Goal: Check status: Check status

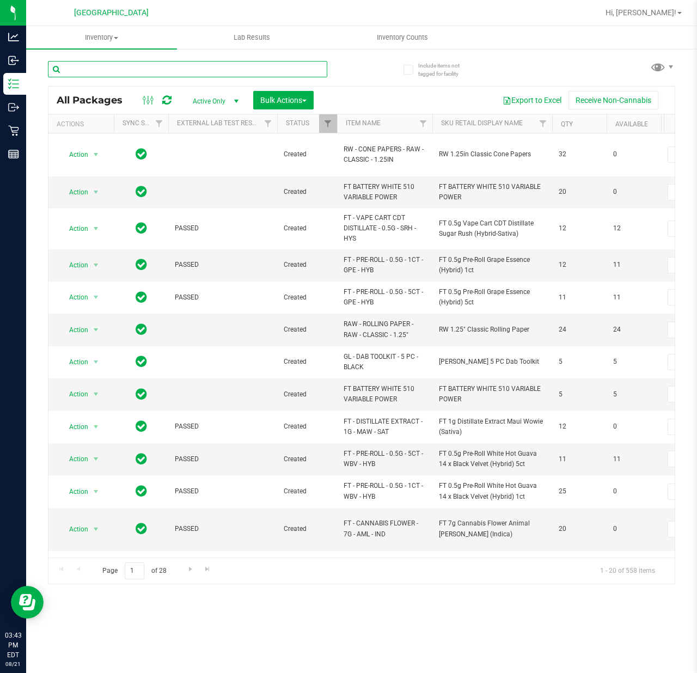
click at [204, 70] on input "text" at bounding box center [187, 69] width 279 height 16
click at [244, 75] on input "-" at bounding box center [187, 69] width 279 height 16
type input "-176"
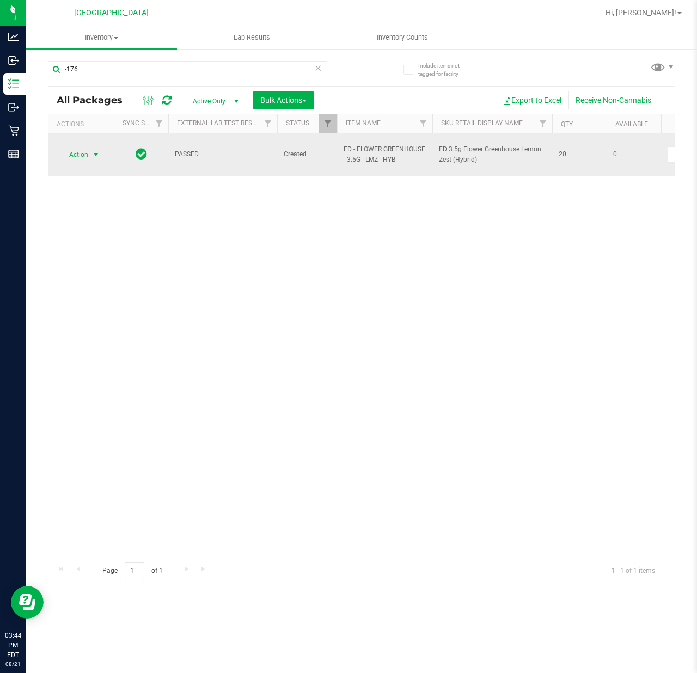
click at [79, 151] on span "Action" at bounding box center [73, 154] width 29 height 15
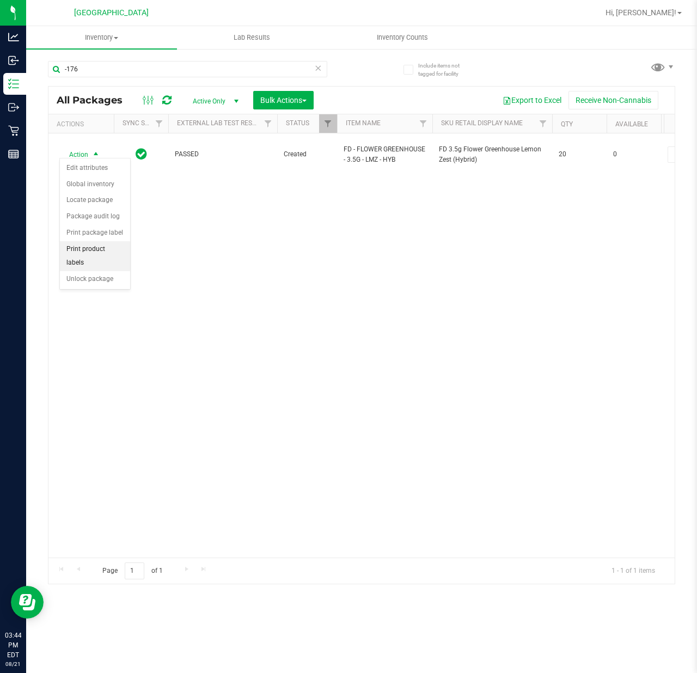
click at [79, 268] on li "Print product labels" at bounding box center [95, 256] width 70 height 30
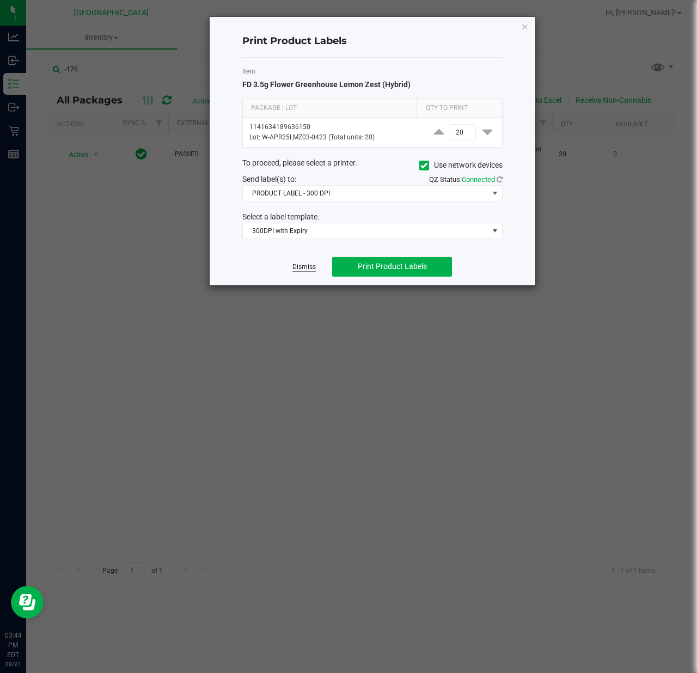
click at [308, 270] on link "Dismiss" at bounding box center [303, 266] width 23 height 9
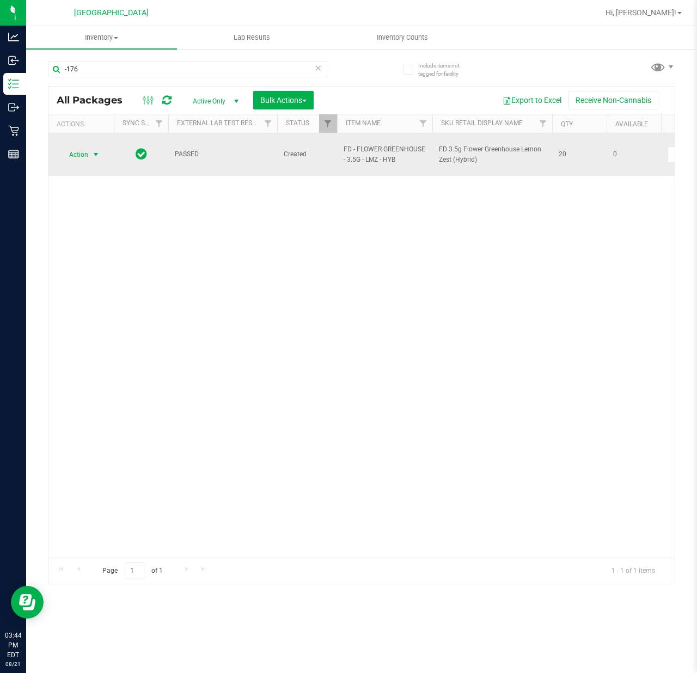
click at [95, 150] on span "select" at bounding box center [95, 154] width 9 height 9
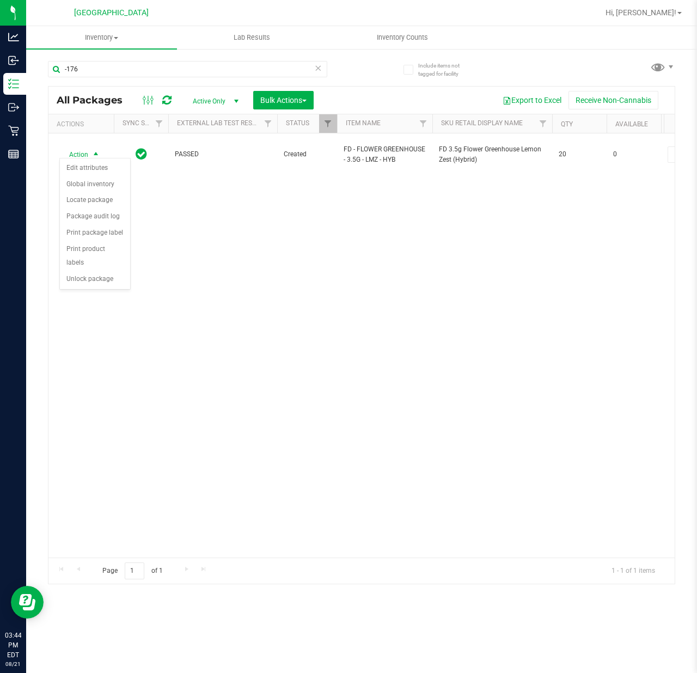
click at [81, 290] on div "Action Edit attributes Global inventory Locate package Package audit log Print …" at bounding box center [94, 224] width 71 height 132
click at [88, 281] on li "Unlock package" at bounding box center [95, 279] width 70 height 16
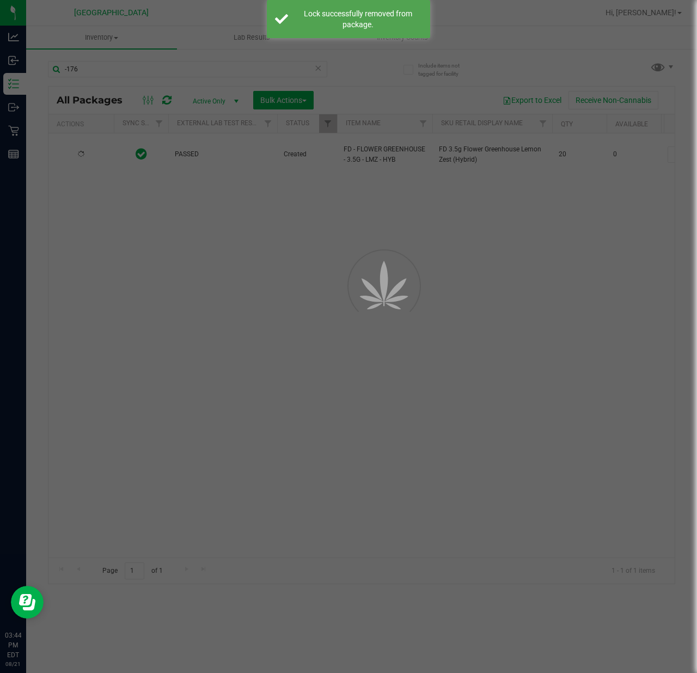
click at [360, 340] on div at bounding box center [348, 336] width 697 height 673
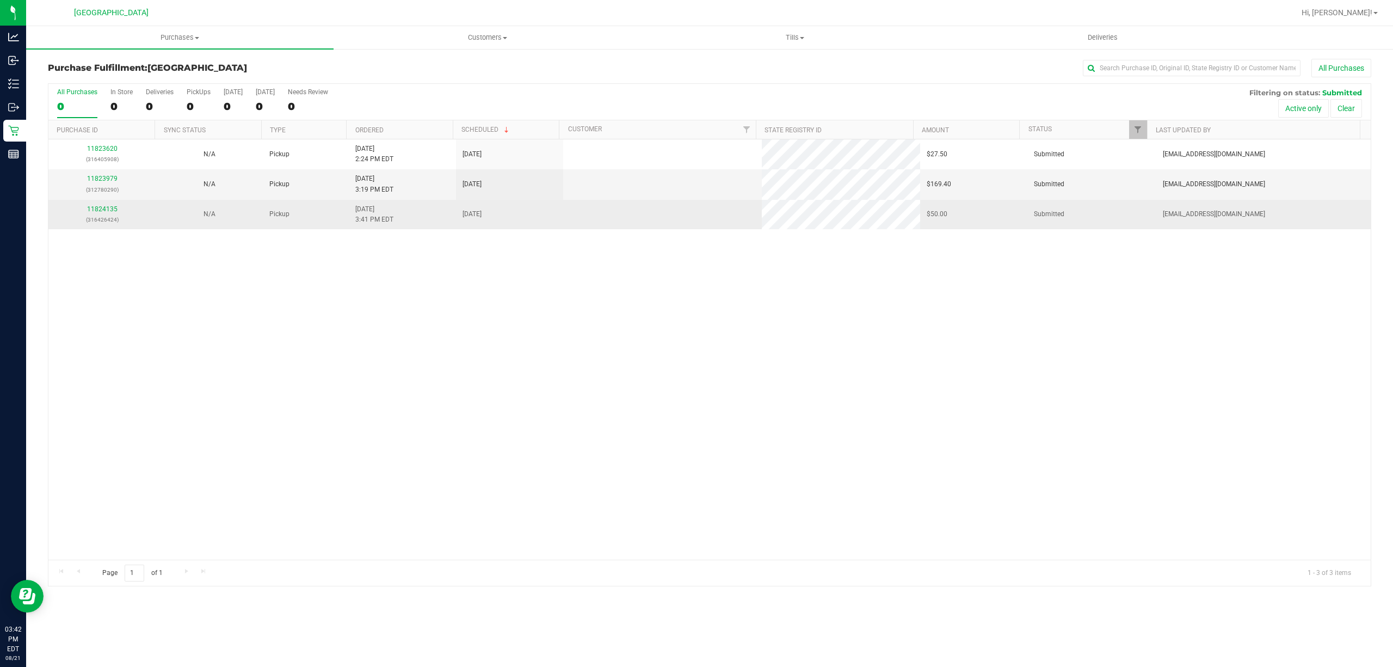
click at [480, 293] on div "11823620 (316405908) N/A Pickup [DATE] 2:24 PM EDT 8/21/2025 $27.50 Submitted […" at bounding box center [709, 349] width 1323 height 420
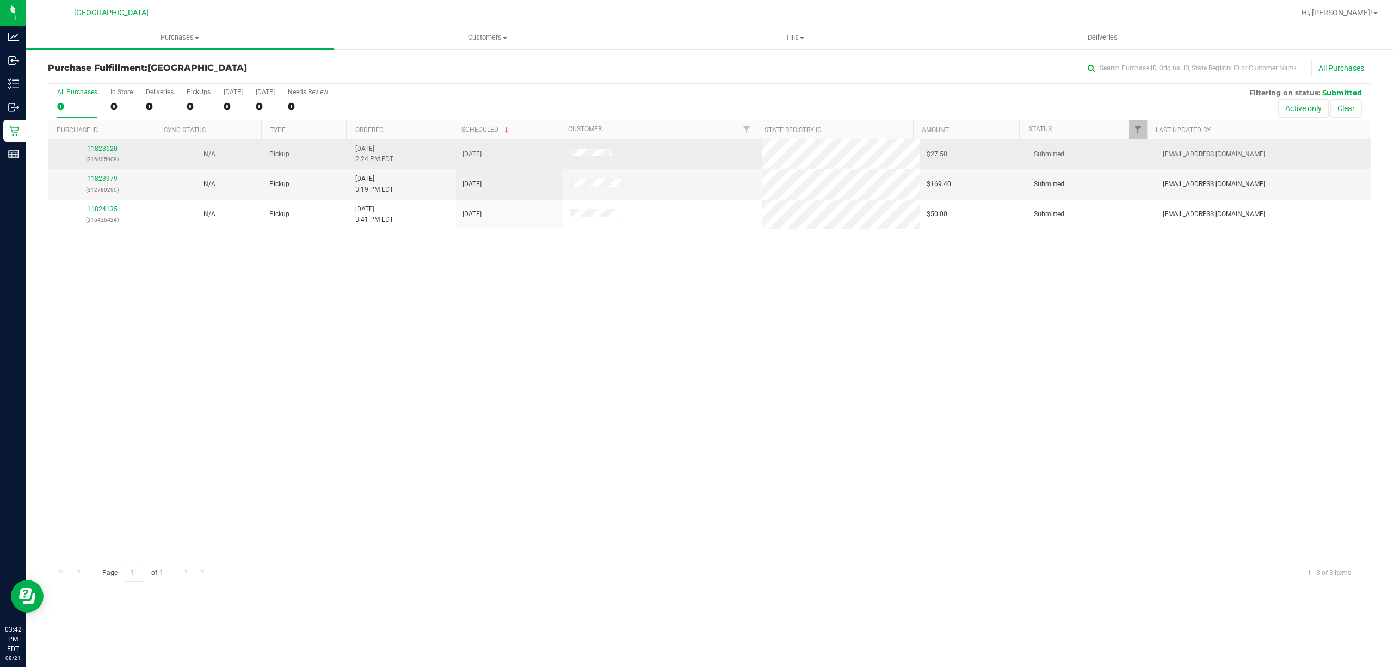
click at [103, 153] on div "11823620 (316405908)" at bounding box center [102, 154] width 94 height 21
click at [103, 155] on p "(316405908)" at bounding box center [102, 159] width 94 height 10
click at [102, 149] on link "11823620" at bounding box center [102, 149] width 30 height 8
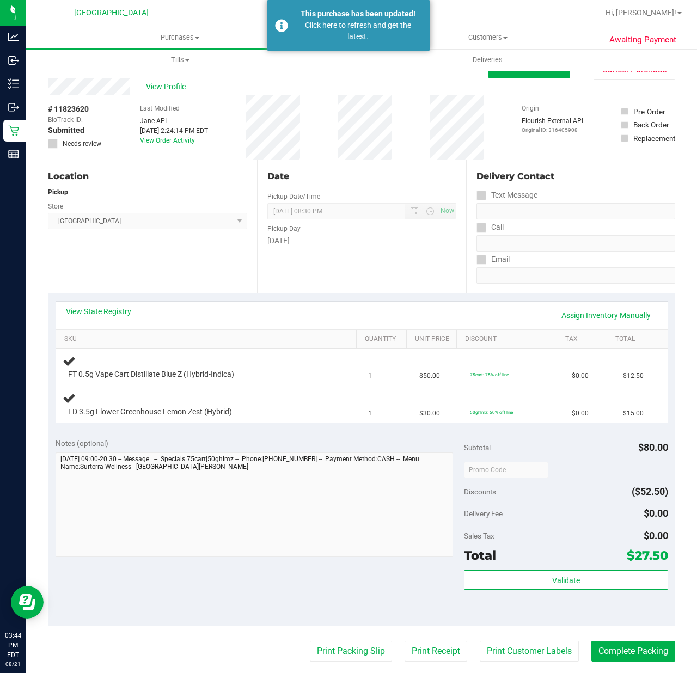
click at [377, 257] on div "Date Pickup Date/Time [DATE] Now [DATE] 08:30 PM Now Pickup Day [DATE]" at bounding box center [361, 226] width 209 height 133
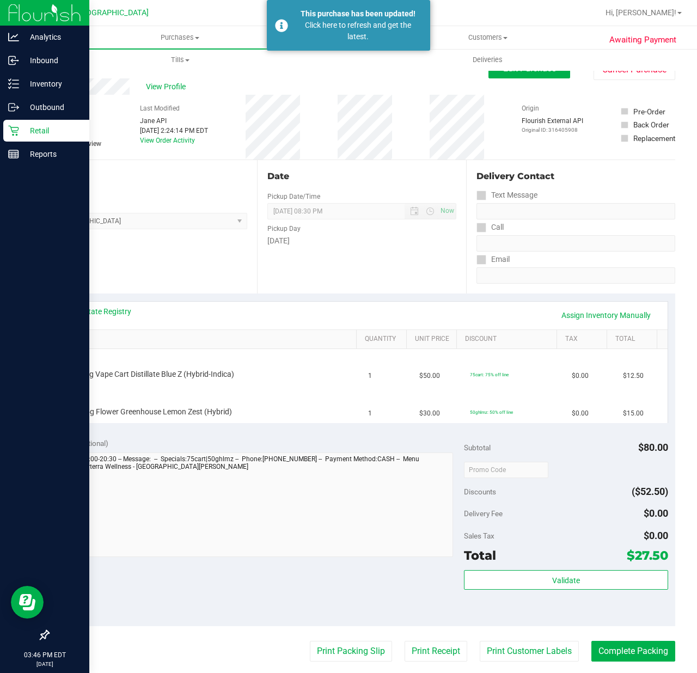
click at [35, 126] on p "Retail" at bounding box center [51, 130] width 65 height 13
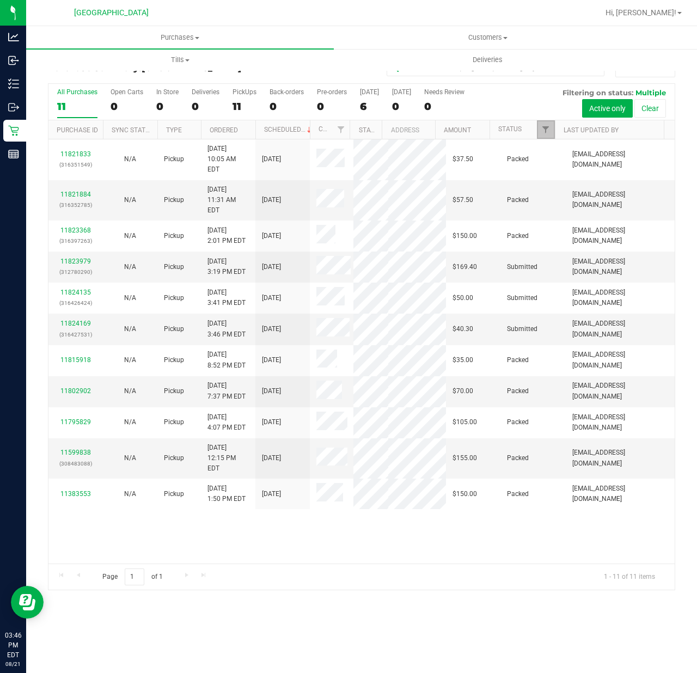
click at [544, 131] on span "Filter" at bounding box center [545, 129] width 9 height 9
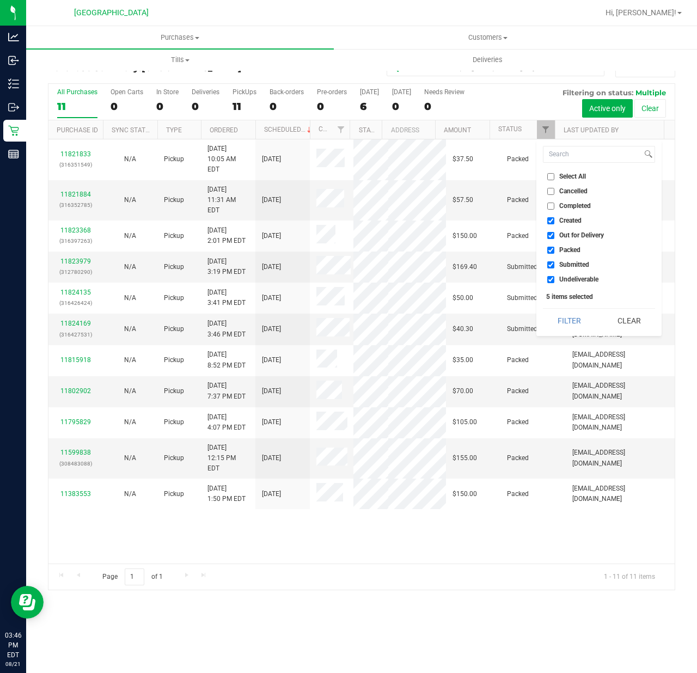
click at [564, 280] on span "Undeliverable" at bounding box center [578, 279] width 39 height 7
click at [554, 280] on input "Undeliverable" at bounding box center [550, 279] width 7 height 7
checkbox input "false"
drag, startPoint x: 562, startPoint y: 253, endPoint x: 561, endPoint y: 241, distance: 12.6
click at [562, 251] on span "Packed" at bounding box center [569, 250] width 21 height 7
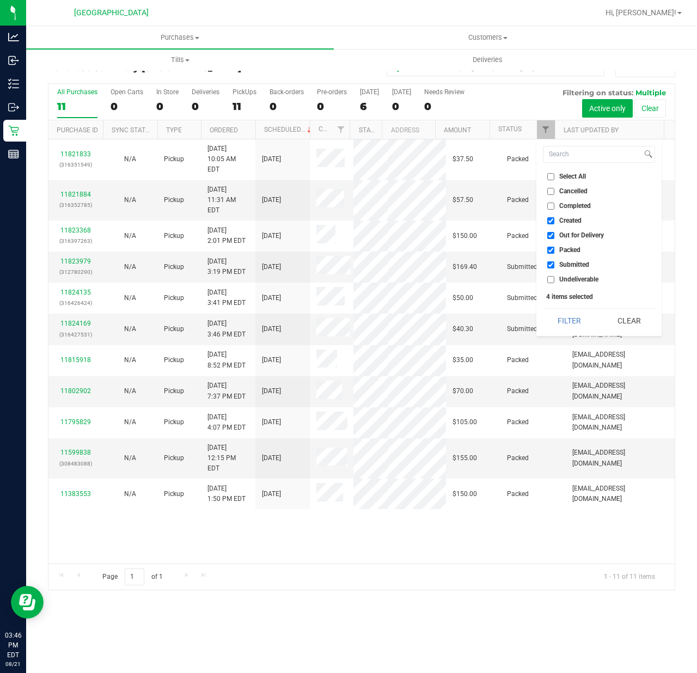
click at [554, 251] on input "Packed" at bounding box center [550, 250] width 7 height 7
checkbox input "false"
click at [561, 234] on span "Out for Delivery" at bounding box center [581, 235] width 45 height 7
click at [554, 234] on input "Out for Delivery" at bounding box center [550, 235] width 7 height 7
checkbox input "false"
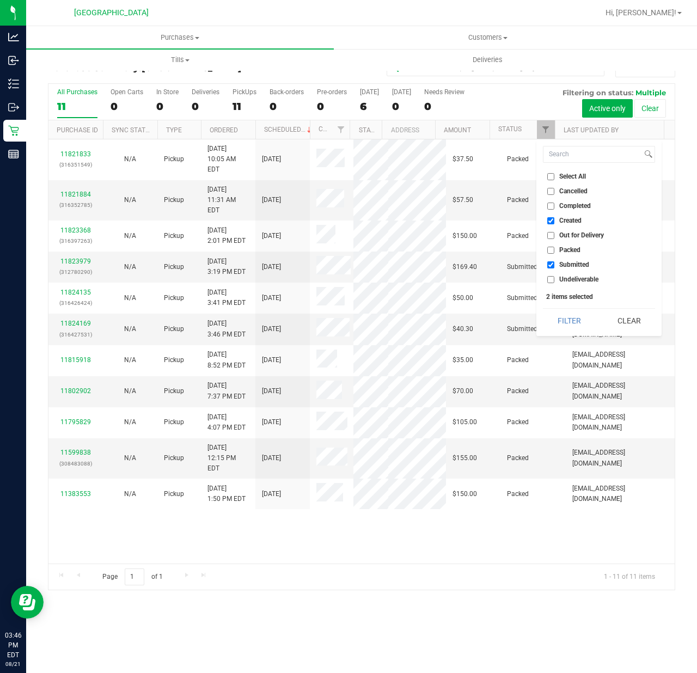
click at [560, 219] on span "Created" at bounding box center [570, 220] width 22 height 7
click at [554, 219] on input "Created" at bounding box center [550, 220] width 7 height 7
checkbox input "false"
click at [557, 316] on button "Filter" at bounding box center [569, 321] width 52 height 24
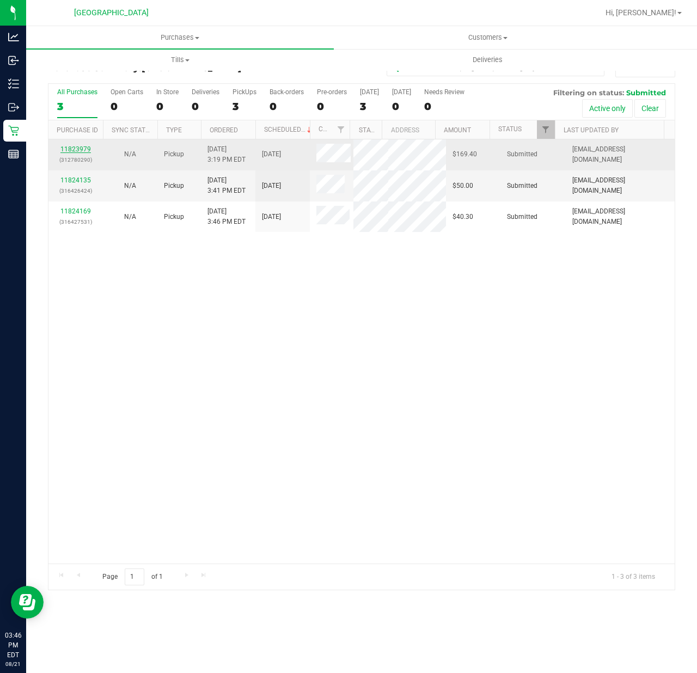
click at [71, 150] on link "11823979" at bounding box center [75, 149] width 30 height 8
